Goal: Task Accomplishment & Management: Manage account settings

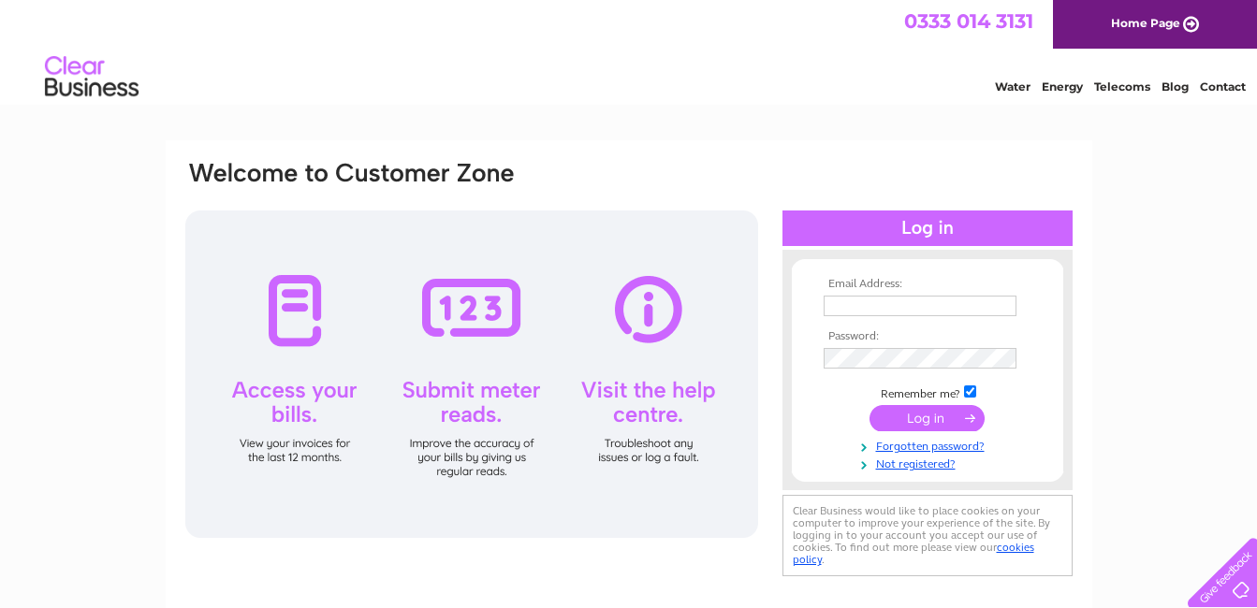
type input "[EMAIL_ADDRESS][DOMAIN_NAME]"
click at [923, 414] on input "submit" at bounding box center [926, 418] width 115 height 26
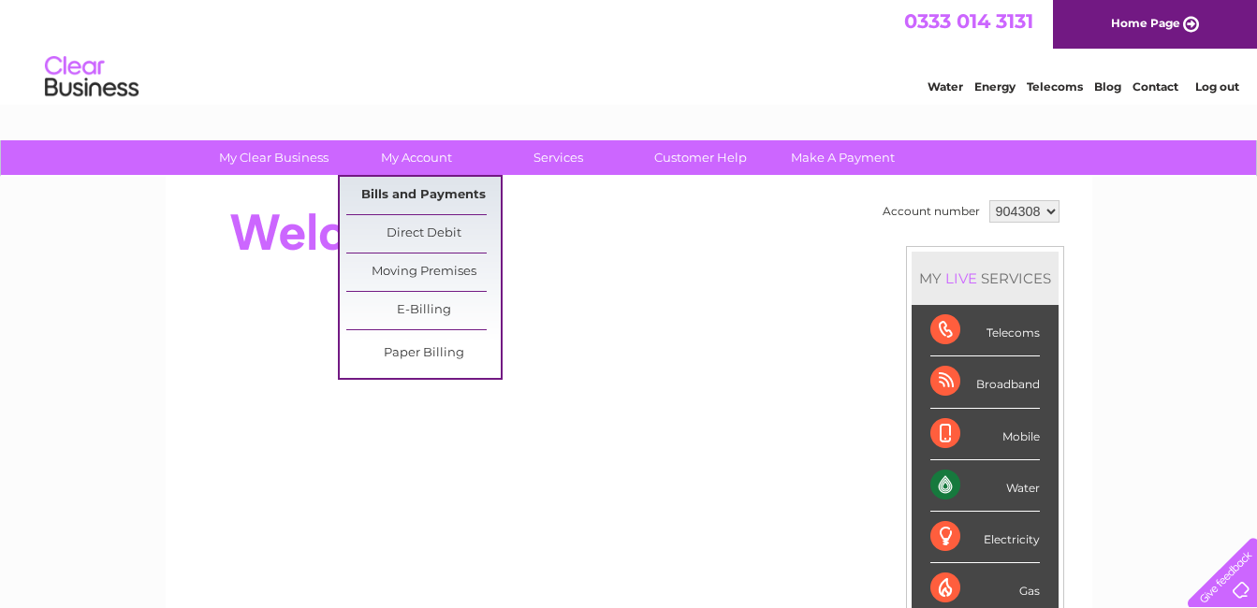
click at [421, 191] on link "Bills and Payments" at bounding box center [423, 195] width 154 height 37
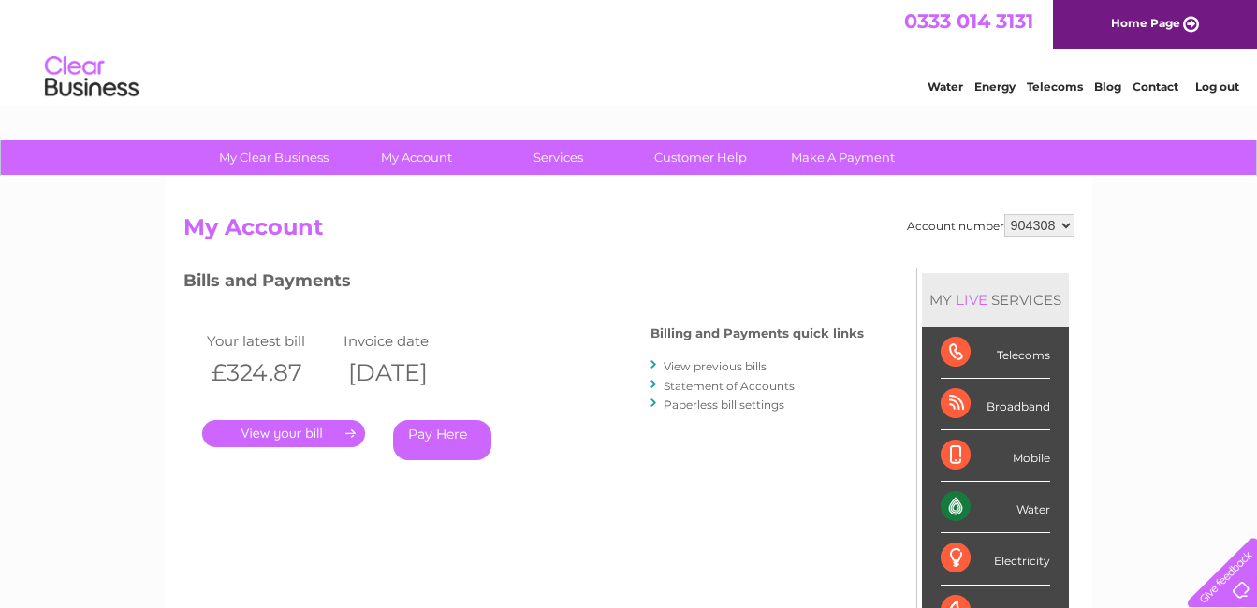
click at [322, 430] on link "." at bounding box center [283, 433] width 163 height 27
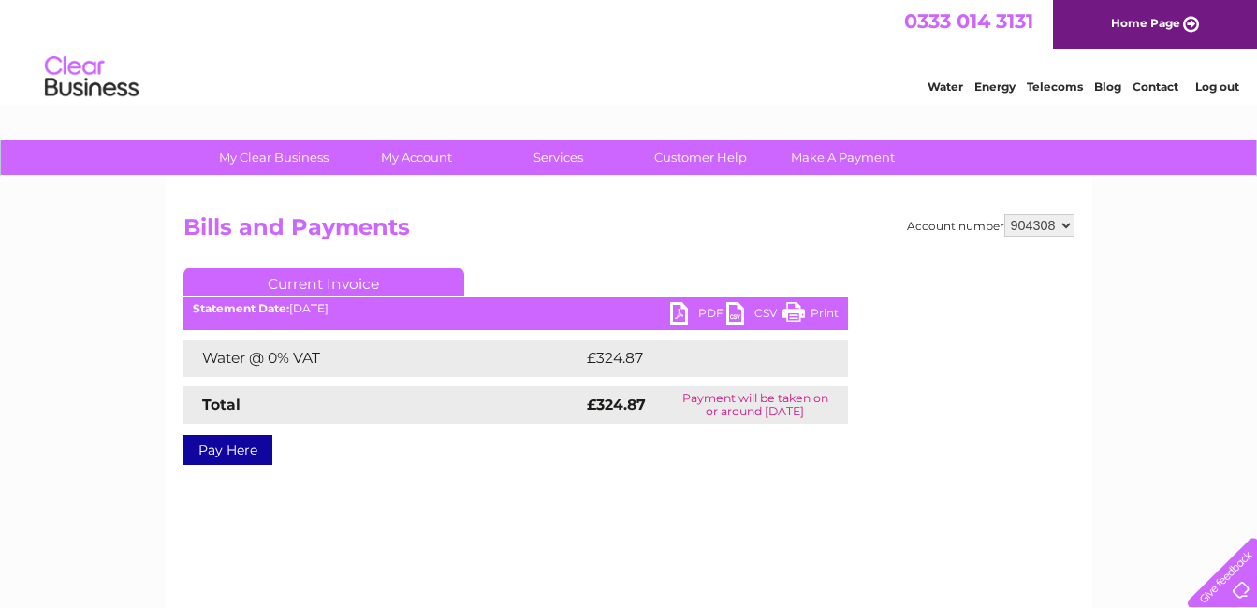
click at [235, 450] on link "Pay Here" at bounding box center [227, 450] width 89 height 30
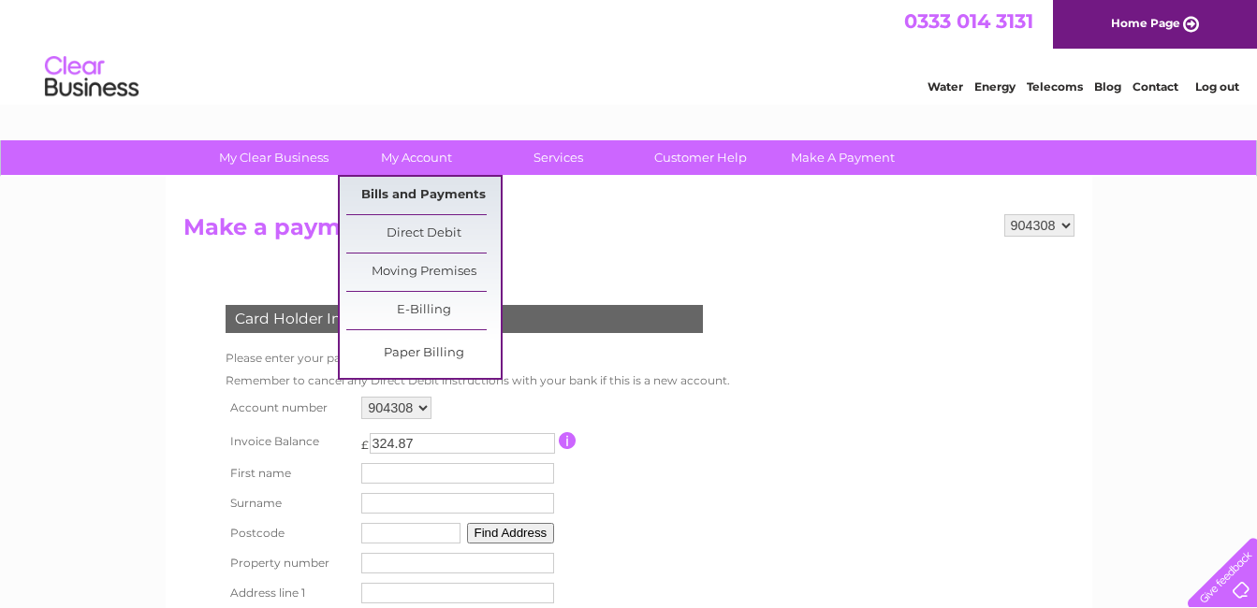
click at [411, 197] on link "Bills and Payments" at bounding box center [423, 195] width 154 height 37
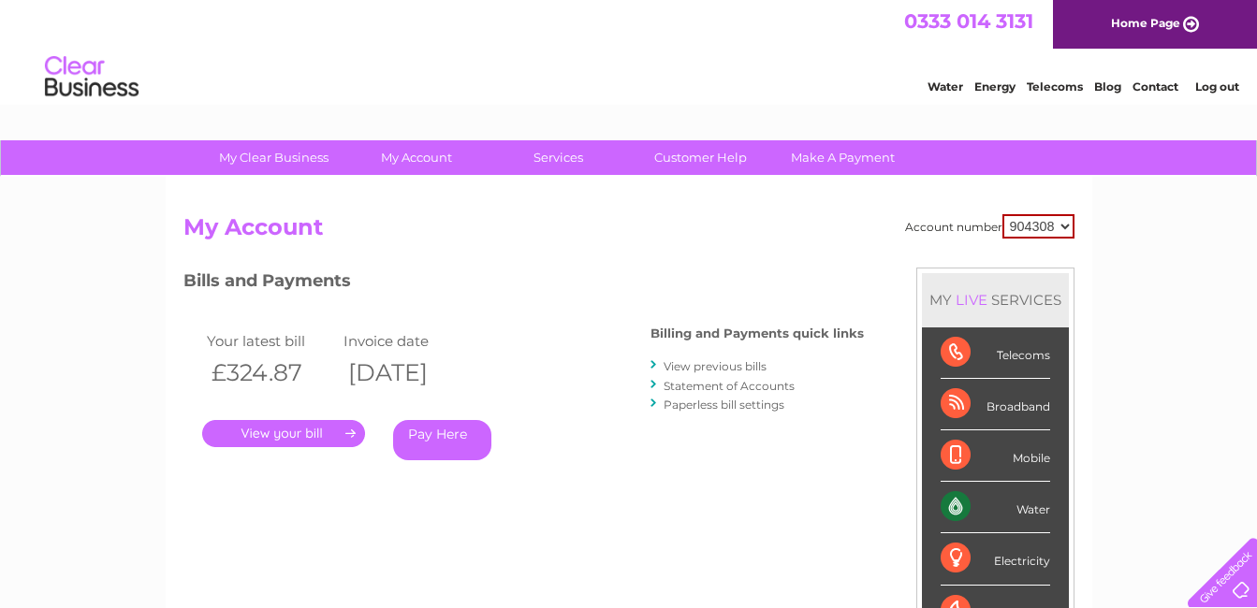
click at [274, 430] on link "." at bounding box center [283, 433] width 163 height 27
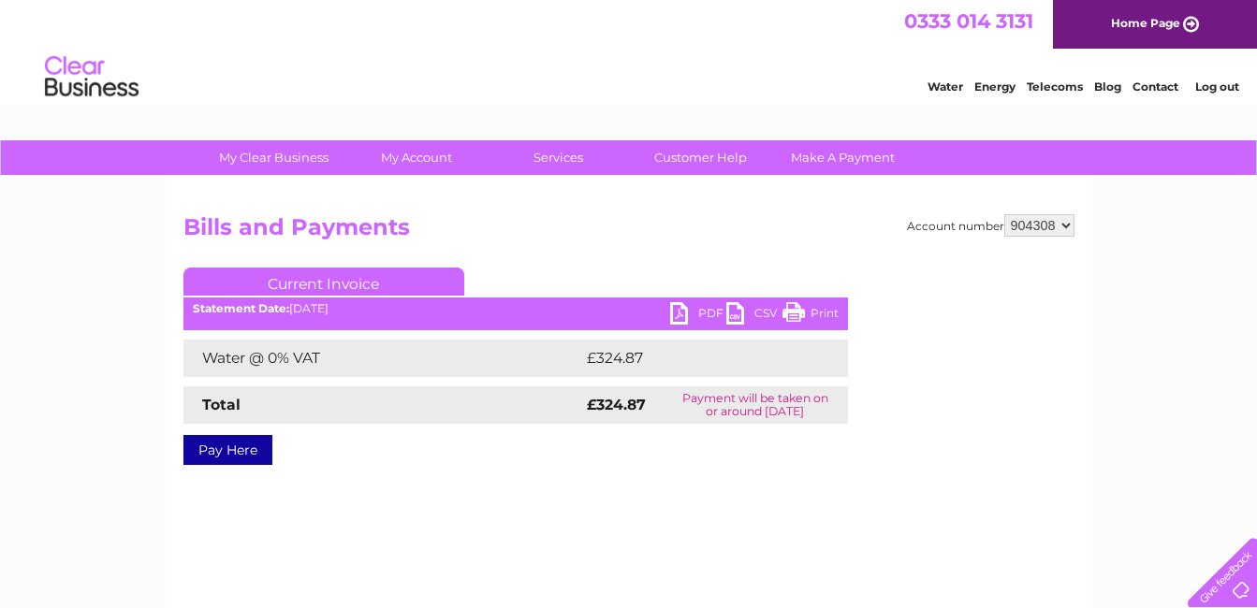
click at [670, 307] on link "PDF" at bounding box center [698, 315] width 56 height 27
